Goal: Submit feedback/report problem

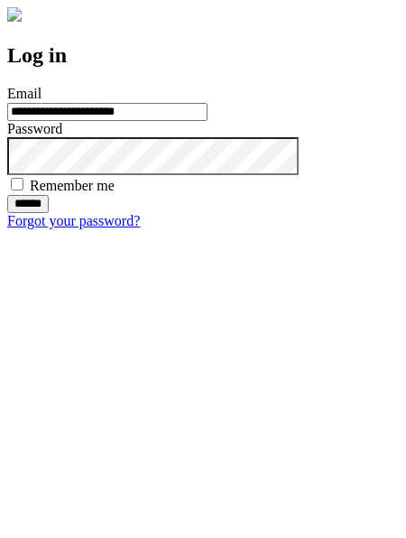
click at [49, 213] on input "******" at bounding box center [28, 204] width 42 height 18
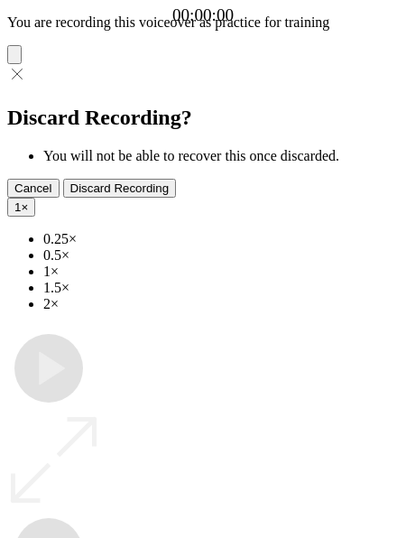
type input "**********"
